Goal: Task Accomplishment & Management: Manage account settings

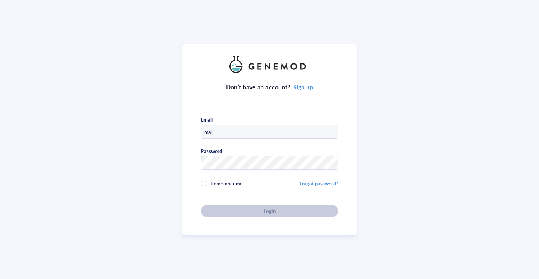
type input "[EMAIL_ADDRESS][DOMAIN_NAME]"
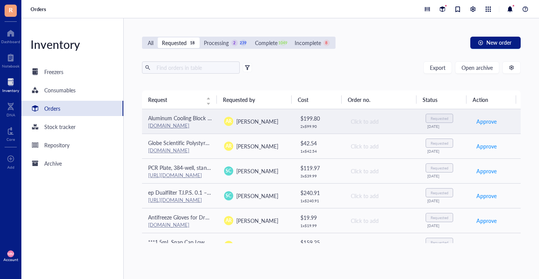
click at [185, 121] on div "Aluminum Cooling Block with 103 [PERSON_NAME] - 96 [PERSON_NAME] for 0.2ml PCR …" at bounding box center [179, 118] width 63 height 8
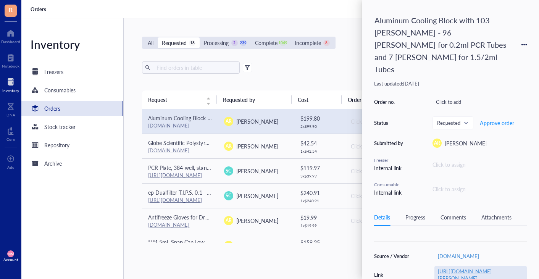
scroll to position [58, 0]
click at [453, 267] on link "[URL][DOMAIN_NAME][PERSON_NAME]" at bounding box center [465, 274] width 54 height 14
click at [496, 120] on span "Approve order" at bounding box center [497, 123] width 34 height 6
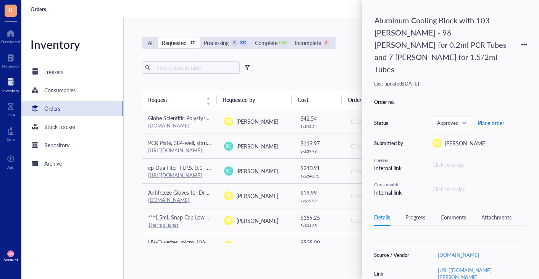
click at [489, 120] on span "Place order" at bounding box center [491, 123] width 26 height 6
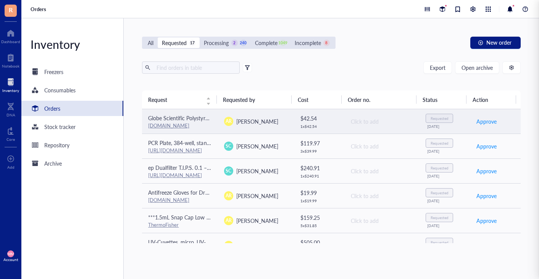
click at [295, 117] on td "$ 42.54 1 x $ 42.54" at bounding box center [319, 121] width 50 height 25
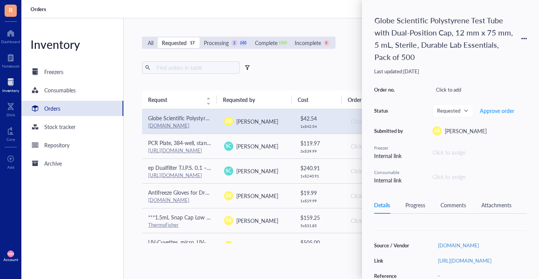
scroll to position [73, 0]
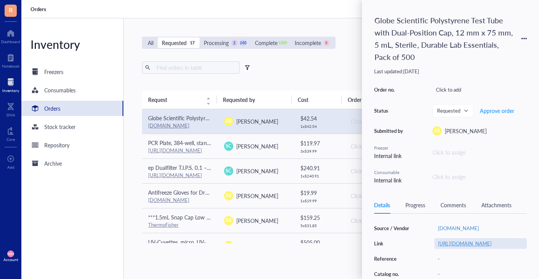
click at [445, 247] on link "[URL][DOMAIN_NAME]" at bounding box center [465, 243] width 54 height 7
click at [502, 109] on span "Approve order" at bounding box center [497, 111] width 34 height 6
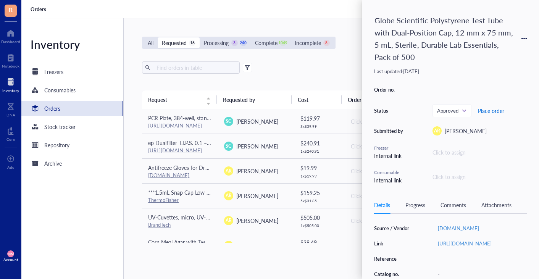
click at [491, 110] on span "Place order" at bounding box center [491, 111] width 26 height 6
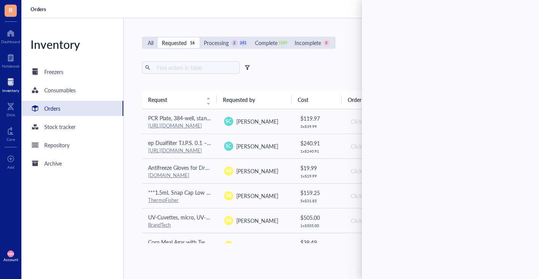
click at [305, 62] on div "Export Open archive" at bounding box center [331, 68] width 379 height 12
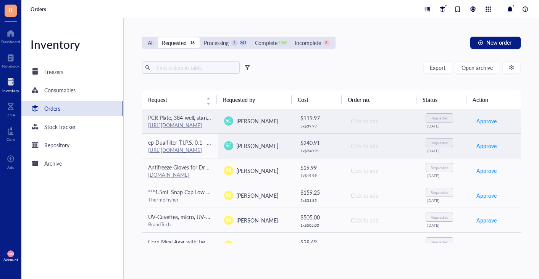
scroll to position [0, 0]
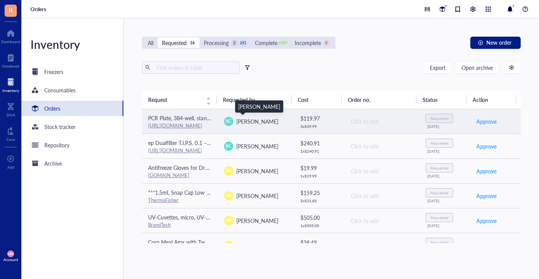
click at [266, 121] on span "Subhiksha Chandrasekaran" at bounding box center [257, 122] width 42 height 8
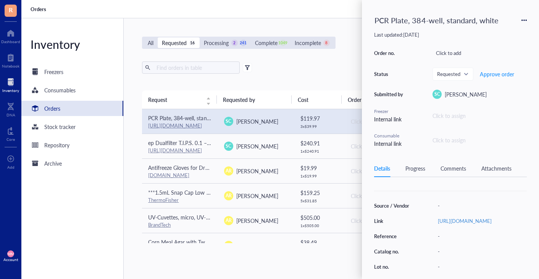
scroll to position [60, 0]
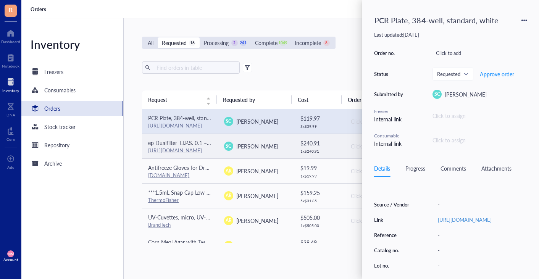
click at [255, 149] on span "Subhiksha Chandrasekaran" at bounding box center [257, 147] width 42 height 8
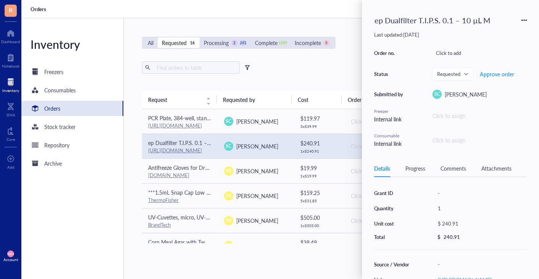
scroll to position [57, 0]
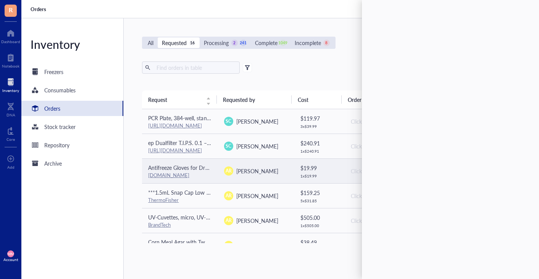
click at [261, 167] on div "Angie Riley" at bounding box center [257, 171] width 42 height 8
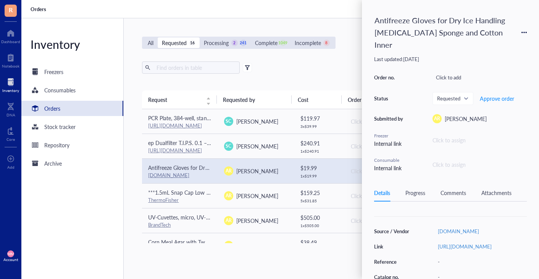
scroll to position [59, 0]
click at [447, 241] on link "https://www.amazon.com/Sindayo-260%C2%B0C-Antifreeze-Handling-Nitrogen/dp/B0DK5…" at bounding box center [465, 244] width 54 height 7
click at [510, 96] on span "Approve order" at bounding box center [497, 99] width 34 height 6
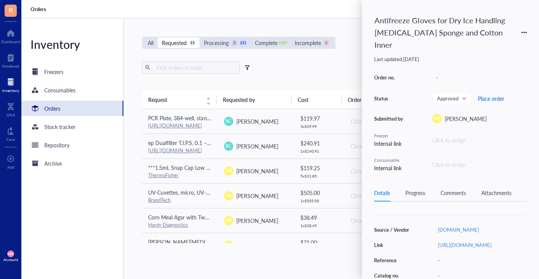
click at [498, 96] on span "Place order" at bounding box center [491, 99] width 26 height 6
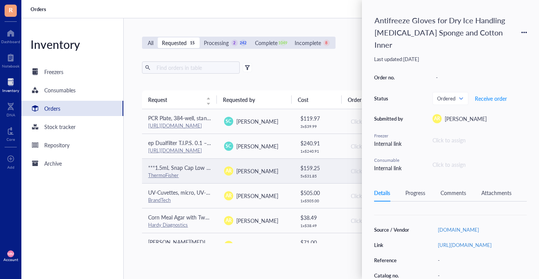
click at [257, 168] on span "Angie Riley" at bounding box center [257, 171] width 42 height 8
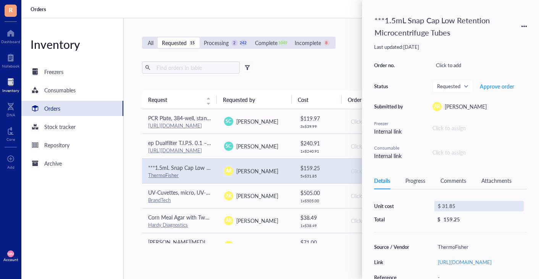
scroll to position [31, 0]
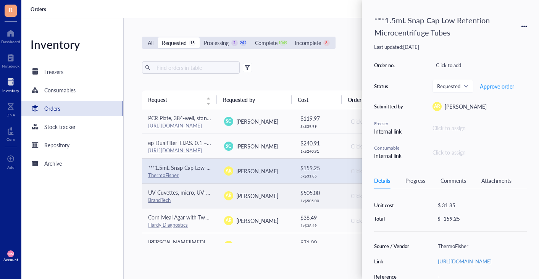
click at [260, 196] on span "Angie Riley" at bounding box center [257, 196] width 42 height 8
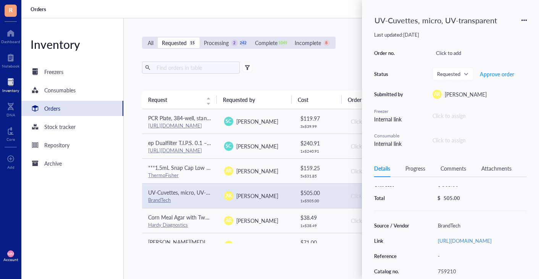
scroll to position [40, 0]
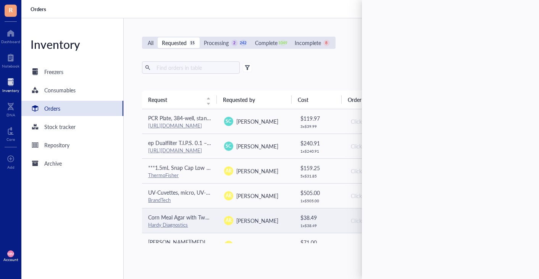
click at [249, 223] on span "Angie Riley" at bounding box center [257, 221] width 42 height 8
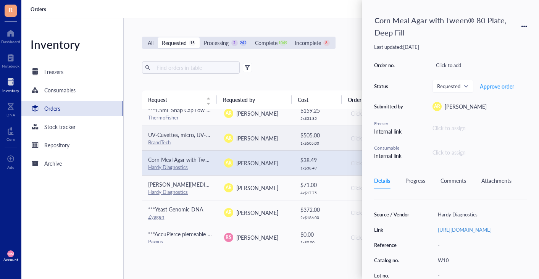
scroll to position [58, 0]
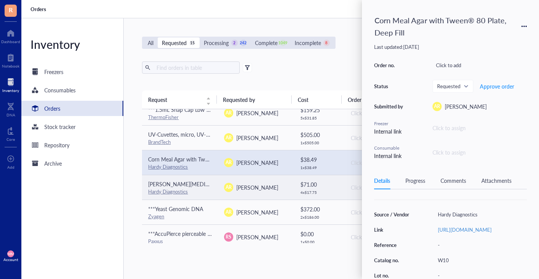
click at [250, 184] on span "Angie Riley" at bounding box center [257, 188] width 42 height 8
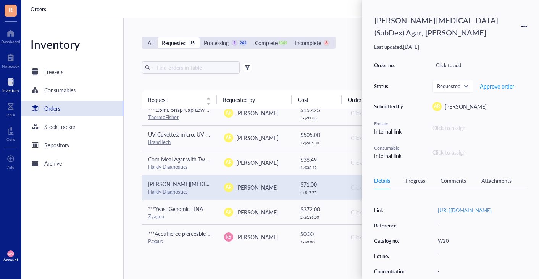
scroll to position [82, 0]
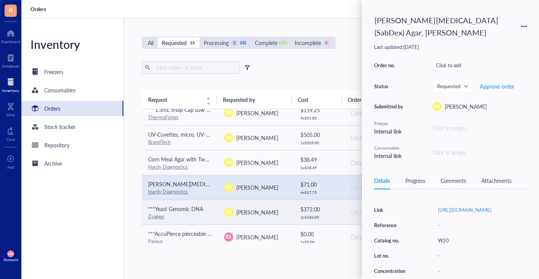
click at [239, 214] on span "Angie Riley" at bounding box center [257, 213] width 42 height 8
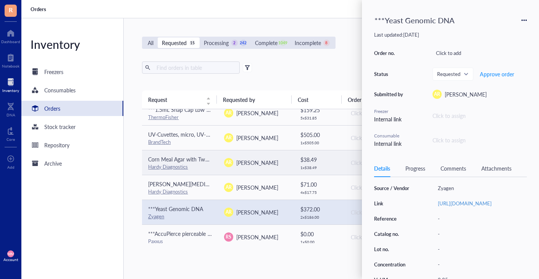
scroll to position [0, 0]
